Goal: Task Accomplishment & Management: Manage account settings

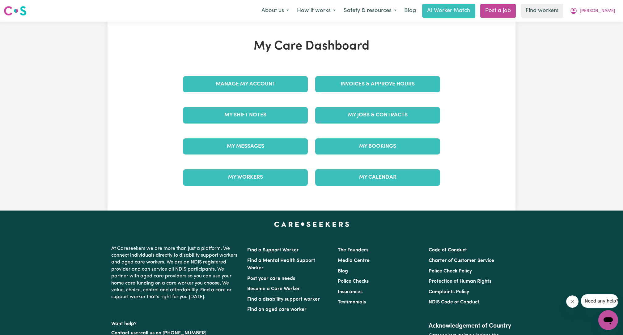
click at [386, 126] on div "My Jobs & Contracts" at bounding box center [378, 115] width 132 height 31
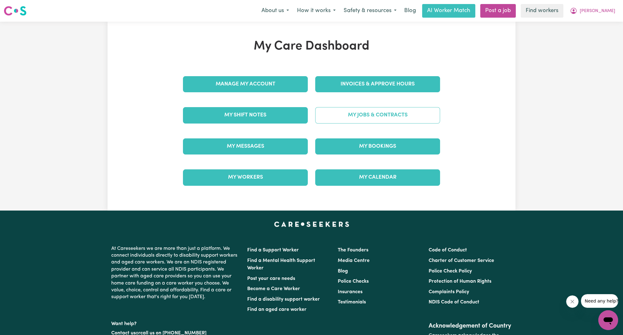
click at [387, 119] on link "My Jobs & Contracts" at bounding box center [377, 115] width 125 height 16
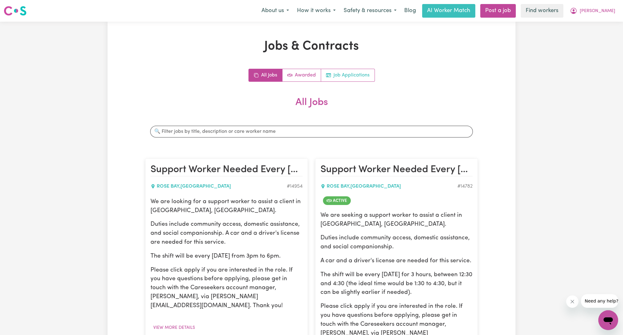
click at [343, 76] on link "Job Applications" at bounding box center [348, 75] width 54 height 12
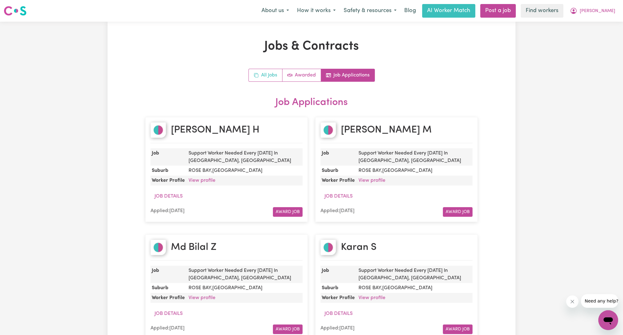
click at [263, 80] on link "All Jobs" at bounding box center [266, 75] width 34 height 12
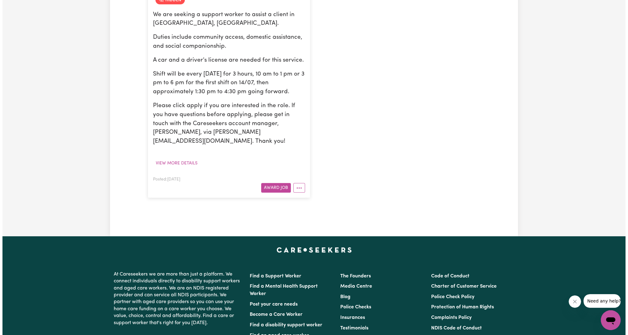
scroll to position [458, 0]
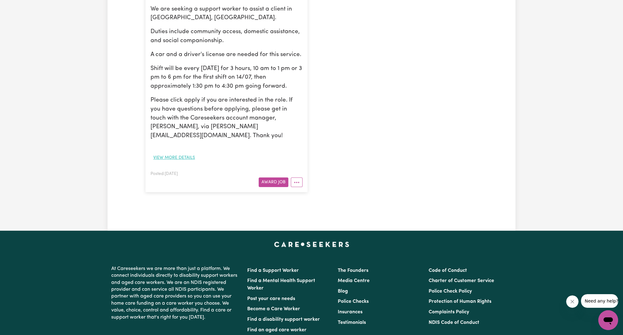
click at [172, 153] on button "View more details" at bounding box center [174, 158] width 47 height 10
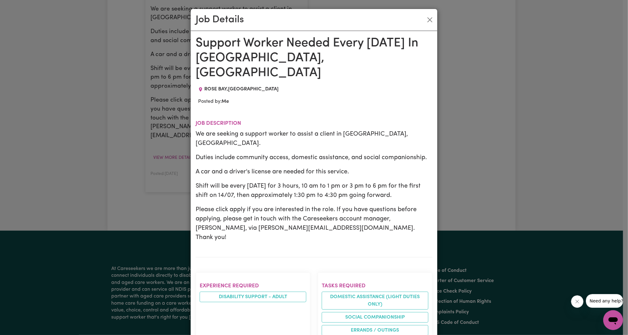
scroll to position [229, 0]
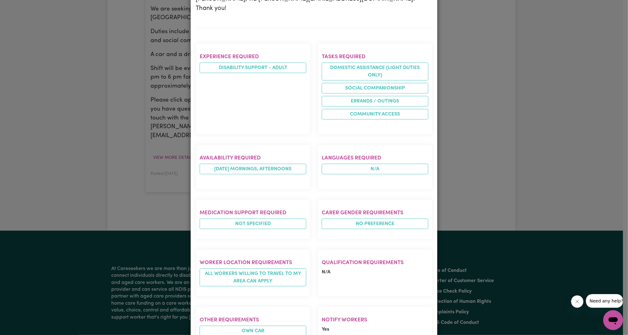
click at [572, 137] on div "Job Details Support Worker Needed Every Monday In Rose Bay, NSW ROSE BAY , New …" at bounding box center [314, 167] width 628 height 335
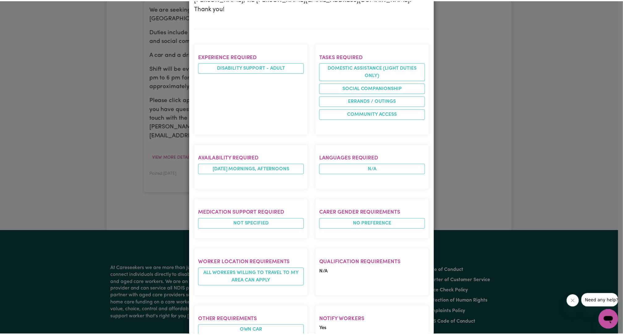
scroll to position [0, 0]
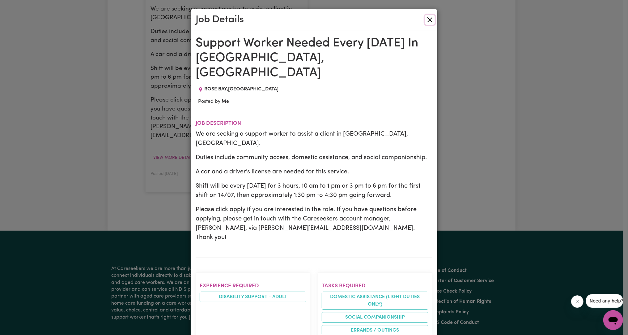
click at [428, 19] on button "Close" at bounding box center [430, 20] width 10 height 10
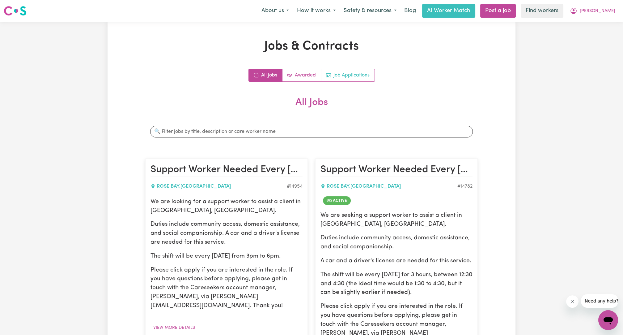
click at [328, 76] on icon "Job applications" at bounding box center [328, 75] width 5 height 5
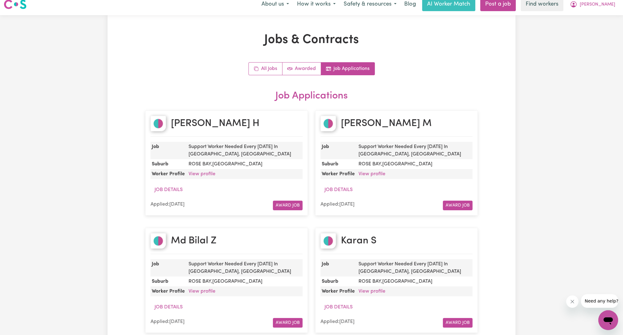
scroll to position [114, 0]
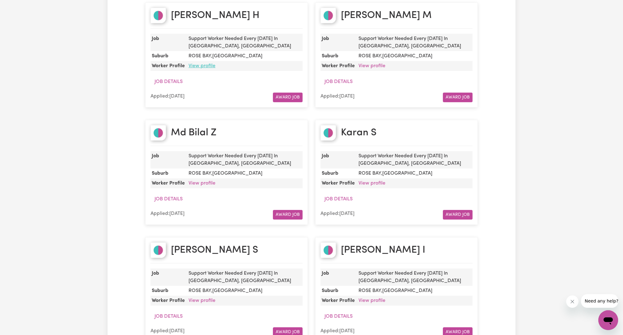
drag, startPoint x: 202, startPoint y: 64, endPoint x: 205, endPoint y: 66, distance: 3.3
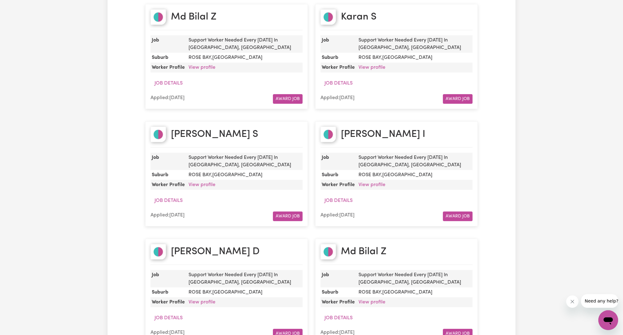
scroll to position [0, 0]
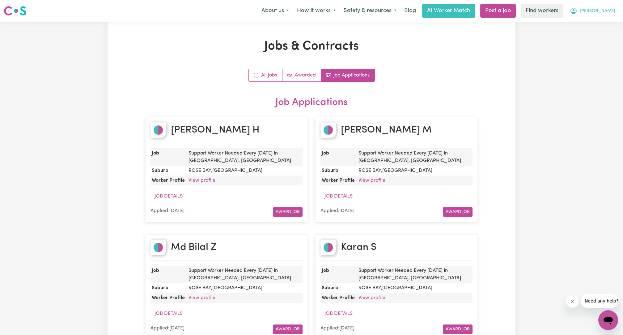
click at [572, 12] on span "[PERSON_NAME]" at bounding box center [598, 11] width 36 height 7
click at [572, 29] on link "My Dashboard" at bounding box center [595, 24] width 49 height 12
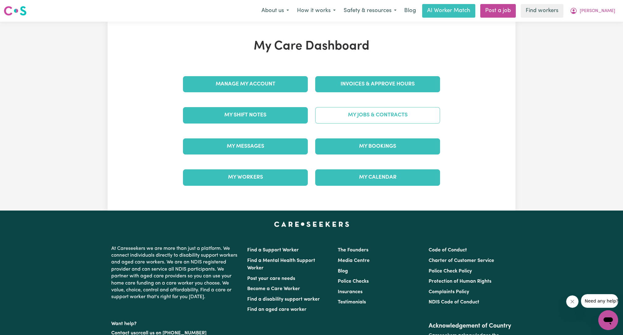
click at [413, 108] on link "My Jobs & Contracts" at bounding box center [377, 115] width 125 height 16
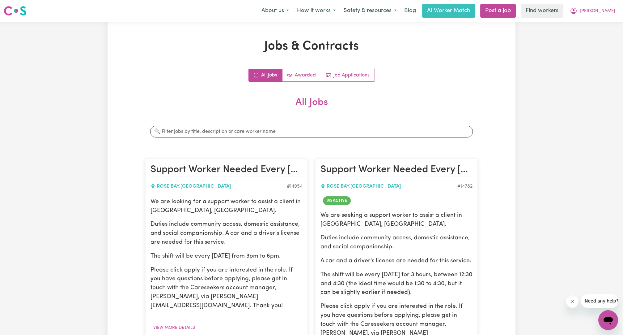
click at [572, 17] on div "About us How it works Safety & resources Blog AI Worker Match Post a job Find w…" at bounding box center [439, 11] width 362 height 14
click at [572, 13] on span "[PERSON_NAME]" at bounding box center [598, 11] width 36 height 7
click at [572, 34] on link "Logout" at bounding box center [595, 36] width 49 height 12
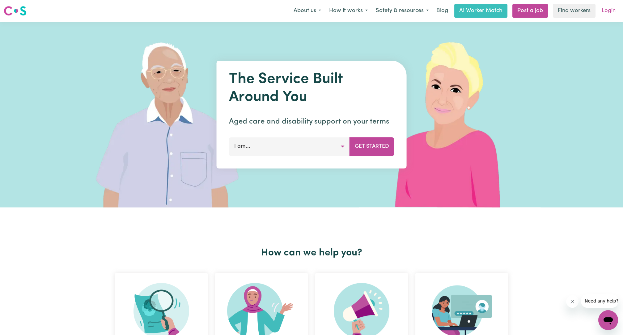
click at [572, 12] on link "Login" at bounding box center [608, 11] width 21 height 14
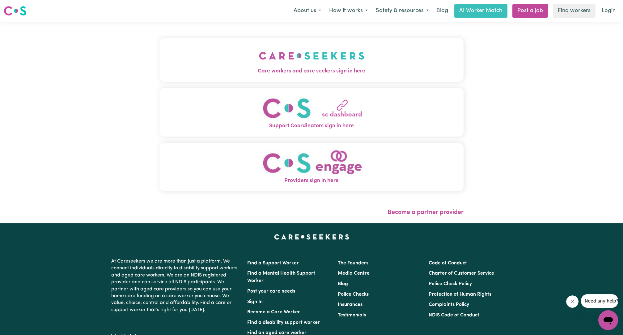
click at [244, 75] on span "Care workers and care seekers sign in here" at bounding box center [312, 71] width 304 height 8
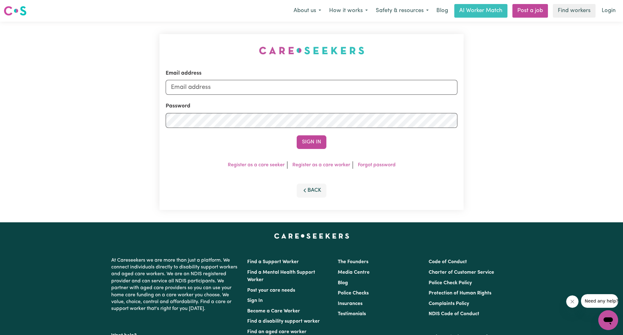
click at [270, 100] on form "Email address Password Sign In" at bounding box center [312, 108] width 292 height 79
click at [264, 85] on input "Email address" at bounding box center [312, 87] width 292 height 15
drag, startPoint x: 202, startPoint y: 85, endPoint x: 362, endPoint y: 97, distance: 160.1
click at [362, 98] on form "Email address superuser~ethan@careseekers.com.au Password Sign In" at bounding box center [312, 108] width 292 height 79
type input "superuser~paulinethomasABF@careseekers.com.au"
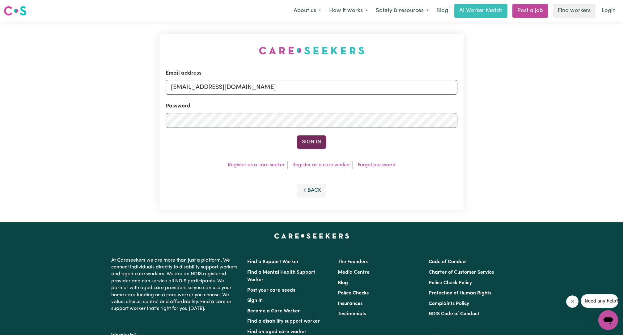
click at [323, 139] on button "Sign In" at bounding box center [312, 142] width 30 height 14
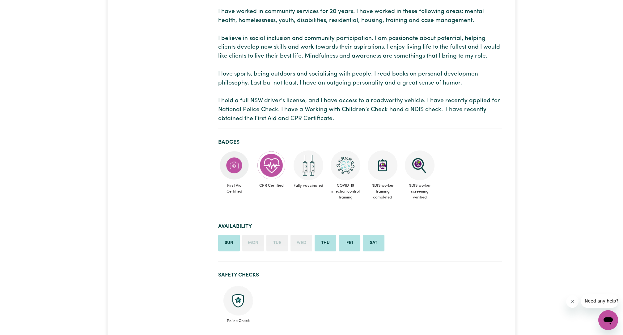
scroll to position [114, 0]
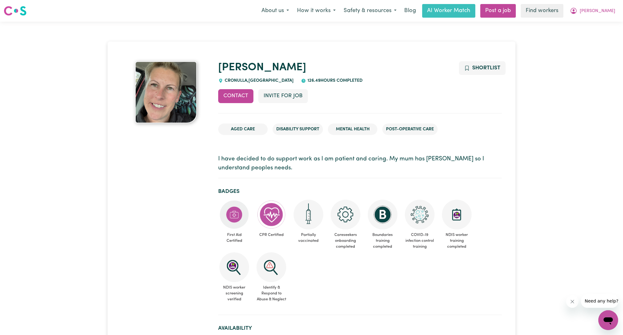
drag, startPoint x: 118, startPoint y: 38, endPoint x: 157, endPoint y: 125, distance: 95.7
drag, startPoint x: 207, startPoint y: 128, endPoint x: 128, endPoint y: 61, distance: 102.7
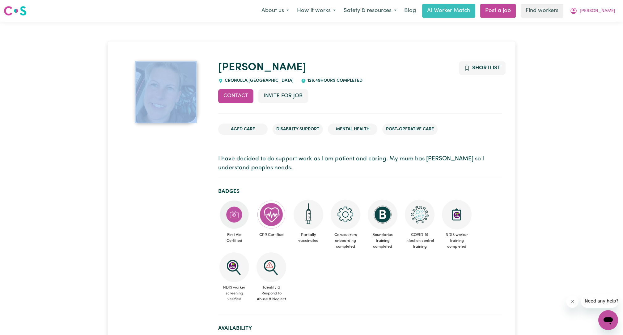
drag, startPoint x: 118, startPoint y: 58, endPoint x: 167, endPoint y: 112, distance: 72.9
